Goal: Transaction & Acquisition: Obtain resource

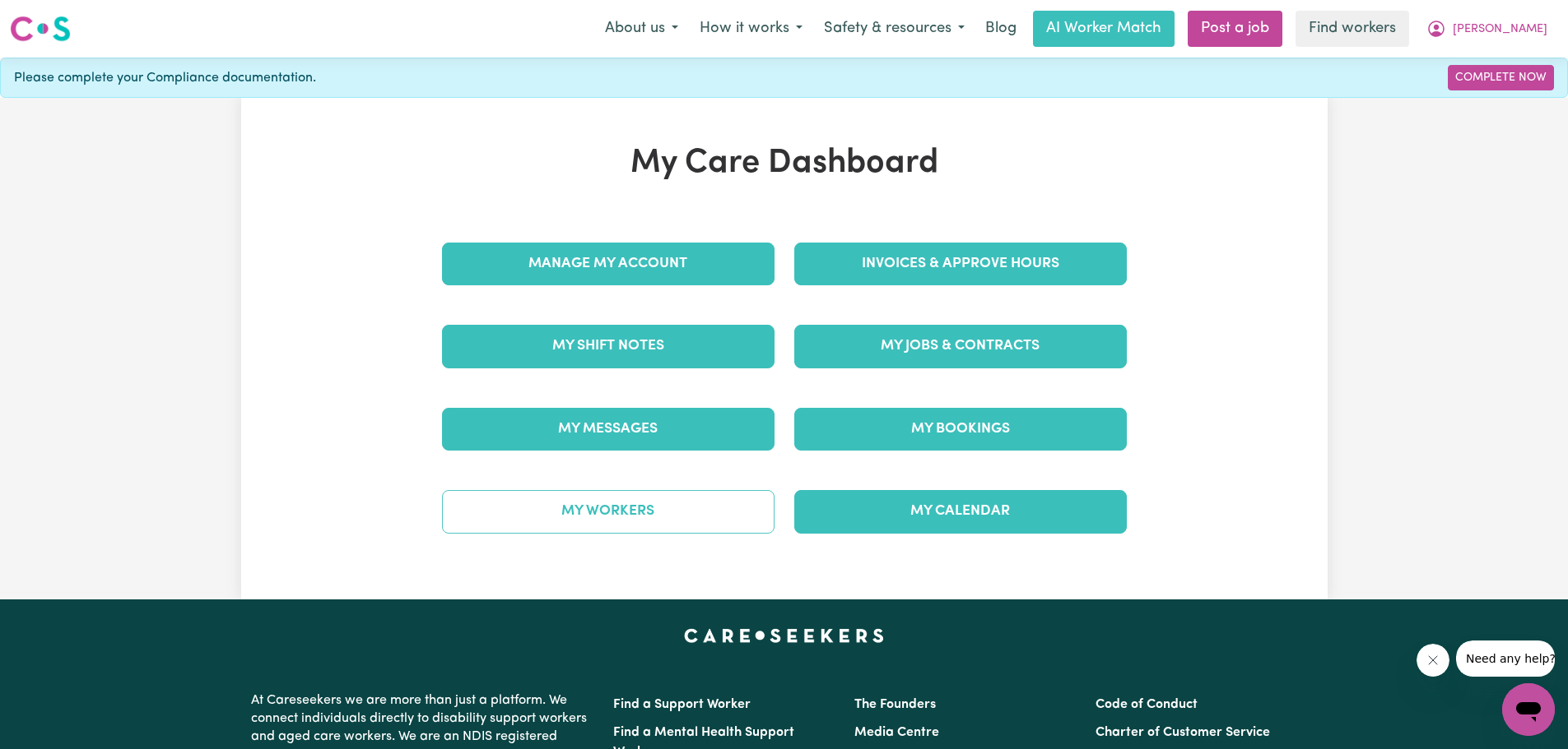
click at [649, 504] on link "My Workers" at bounding box center [608, 512] width 332 height 43
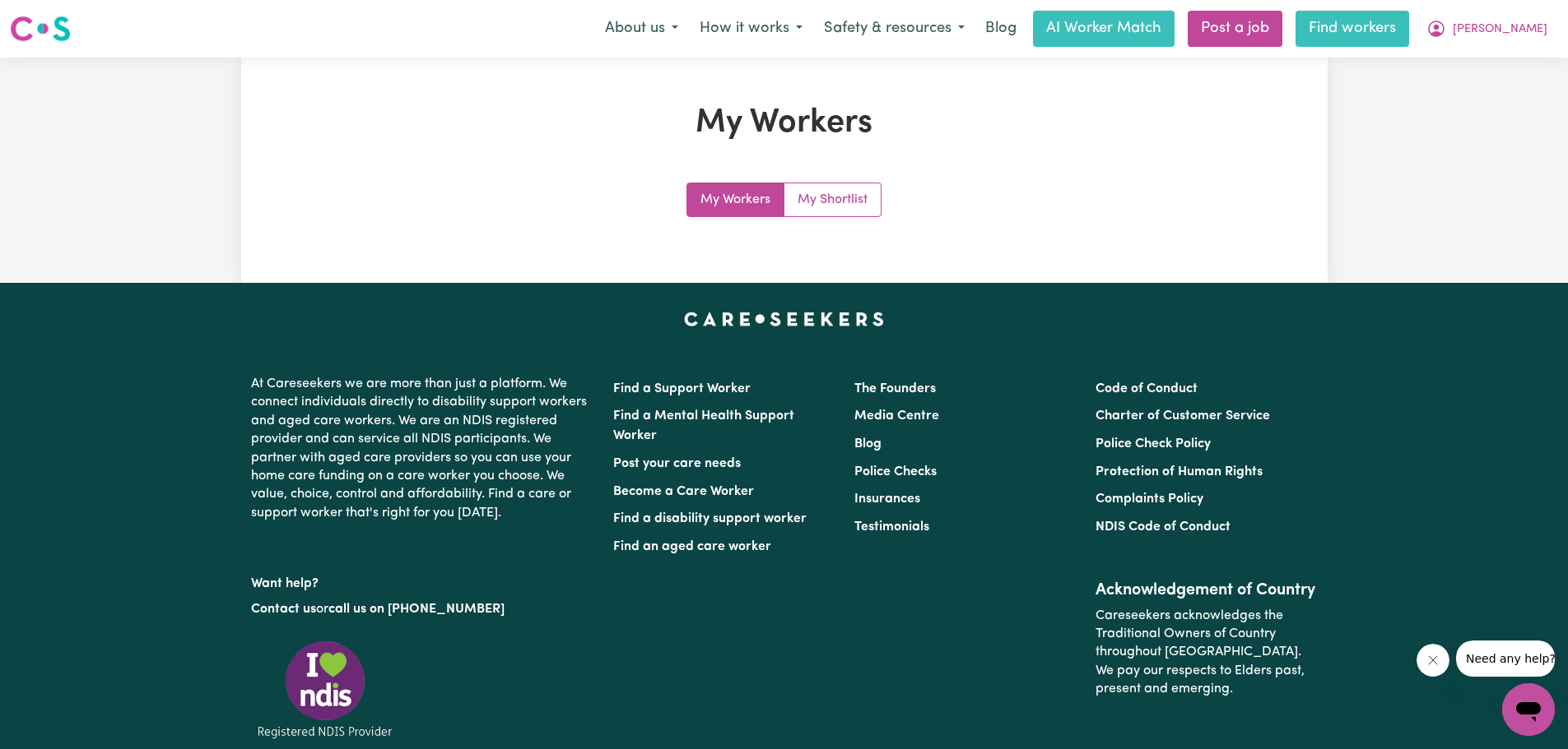
click at [1390, 32] on link "Find workers" at bounding box center [1352, 28] width 114 height 36
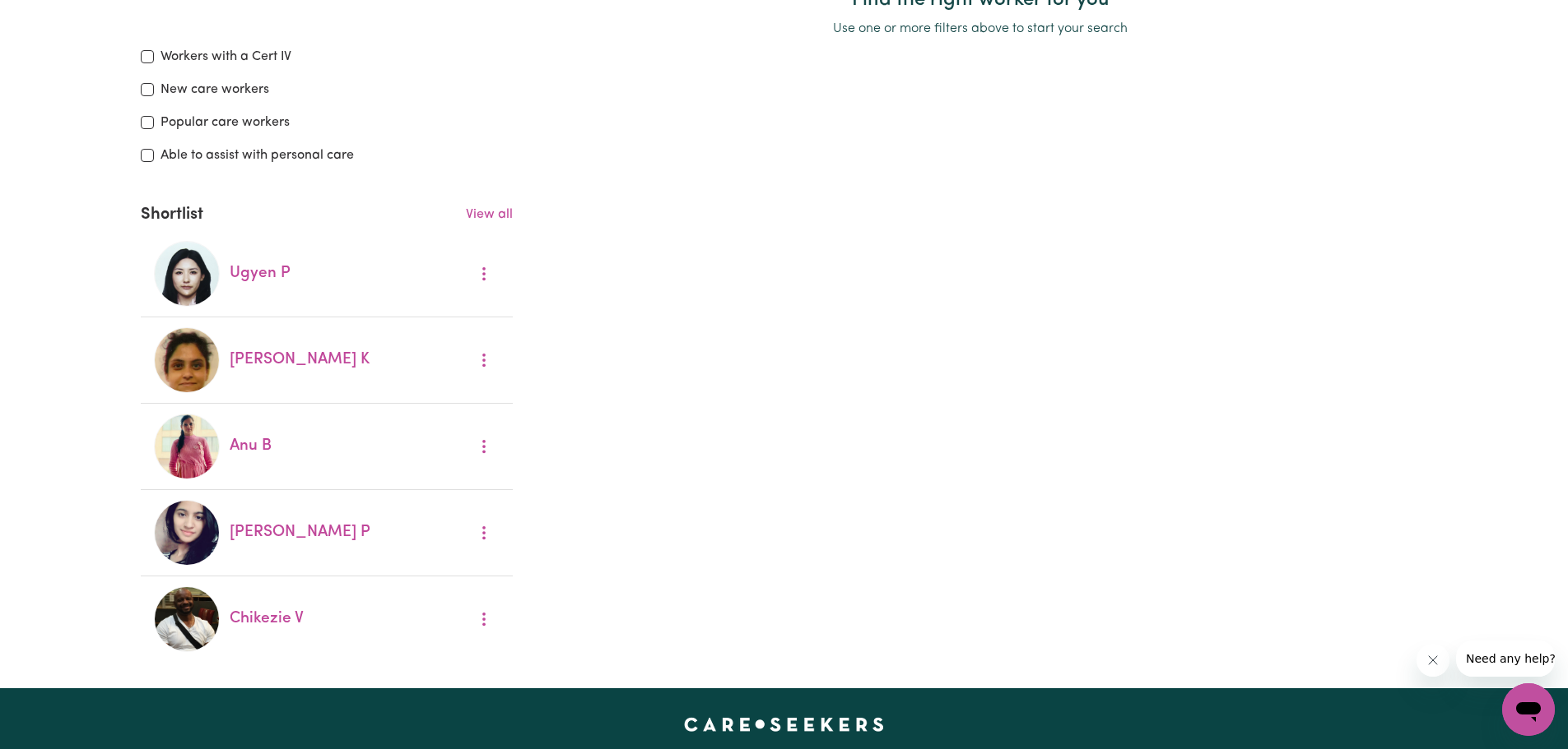
scroll to position [576, 0]
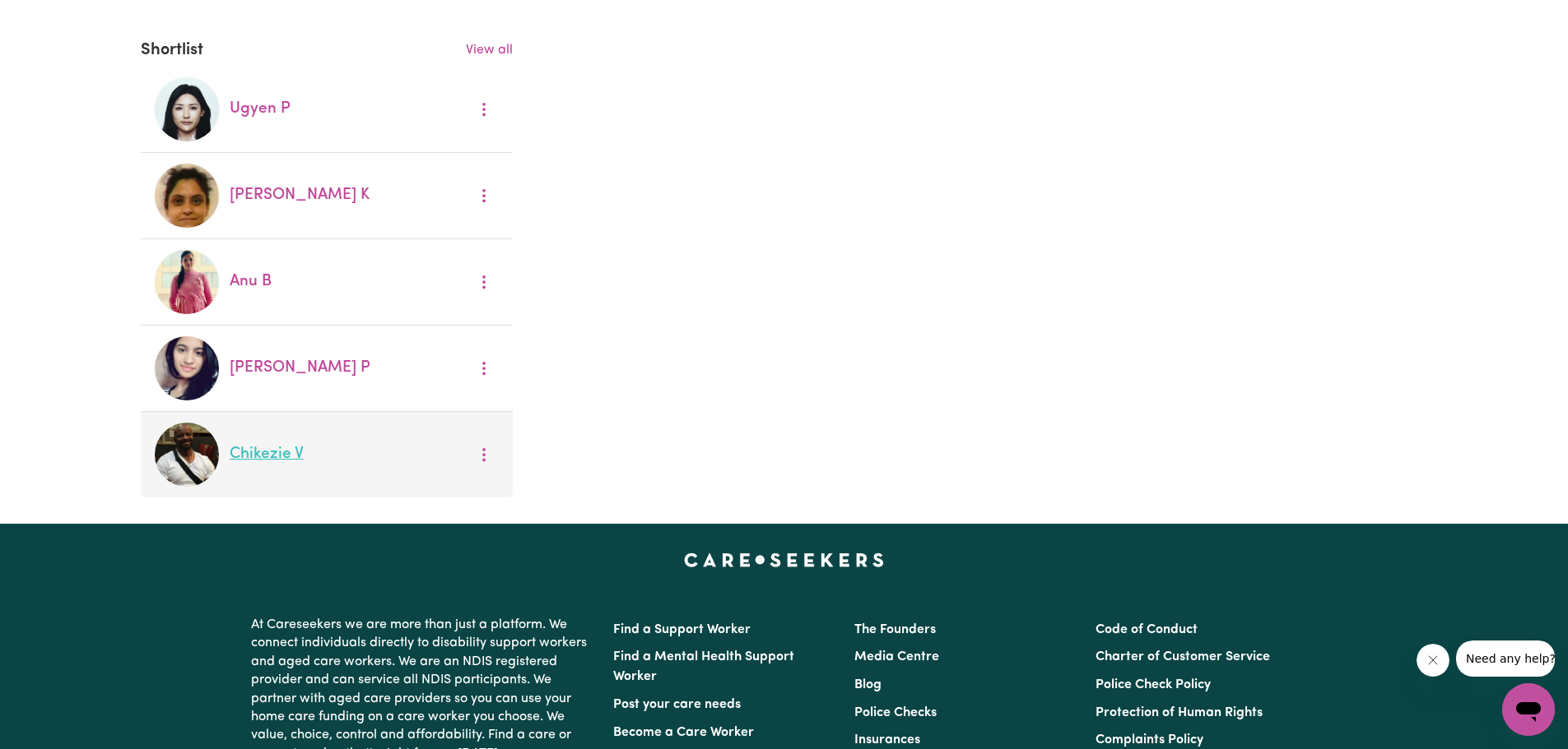
click at [282, 457] on link "Chikezie V" at bounding box center [266, 455] width 74 height 16
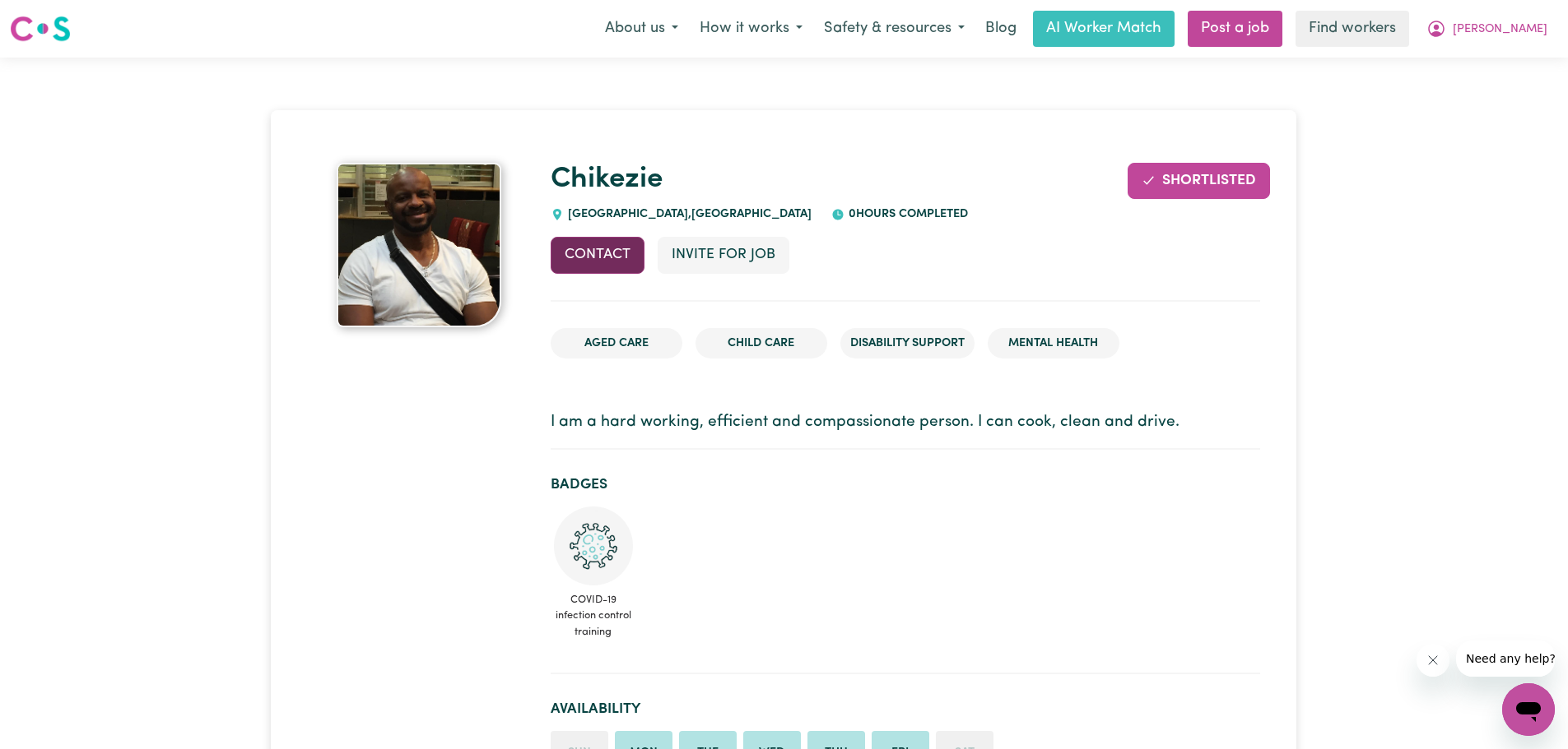
click at [615, 260] on button "Contact" at bounding box center [597, 255] width 94 height 36
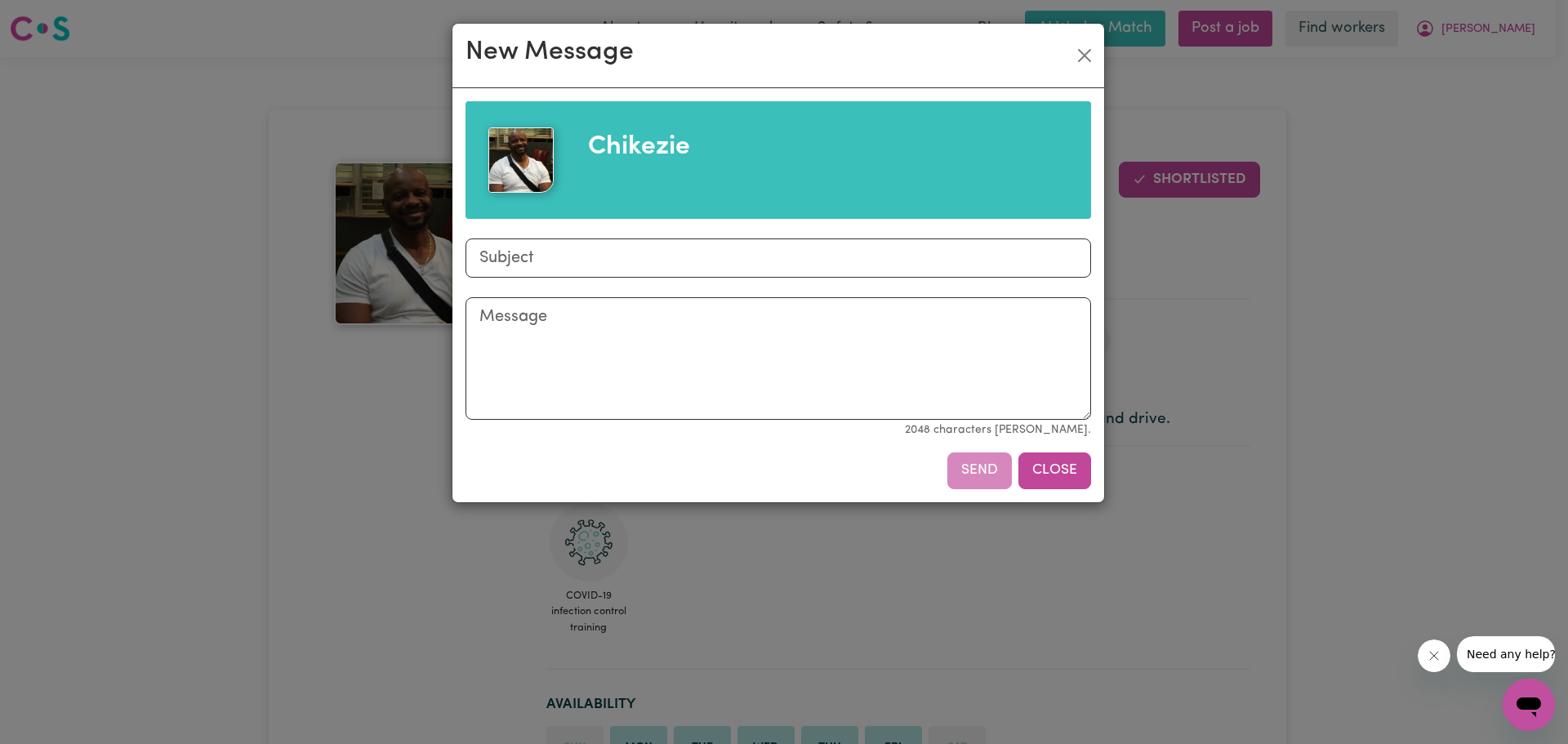
click at [1045, 470] on button "Close" at bounding box center [1054, 470] width 72 height 36
